Goal: Transaction & Acquisition: Book appointment/travel/reservation

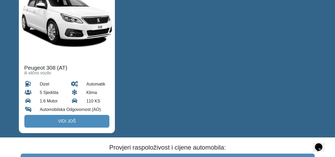
scroll to position [998, 0]
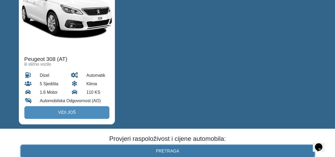
click at [168, 145] on link "Pretraga" at bounding box center [168, 151] width 294 height 13
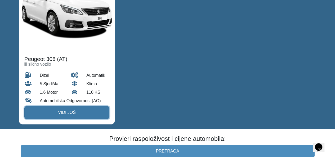
click at [74, 106] on link "Vidi još" at bounding box center [66, 112] width 85 height 13
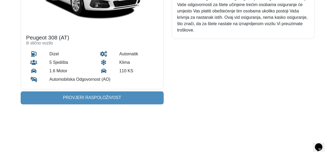
scroll to position [92, 0]
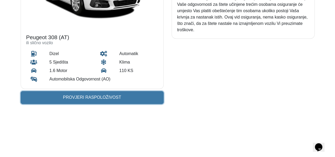
click at [79, 95] on link "Provjeri raspoloživost" at bounding box center [92, 97] width 143 height 13
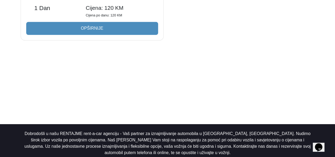
scroll to position [815, 0]
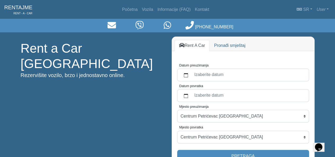
click at [111, 99] on div "Rent a Car Banja Luka Rezervišite vozilo, brzo i jednostavno online." at bounding box center [92, 104] width 151 height 127
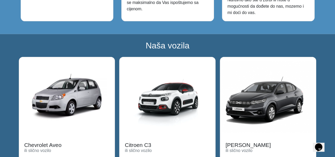
scroll to position [596, 0]
